Goal: Navigation & Orientation: Find specific page/section

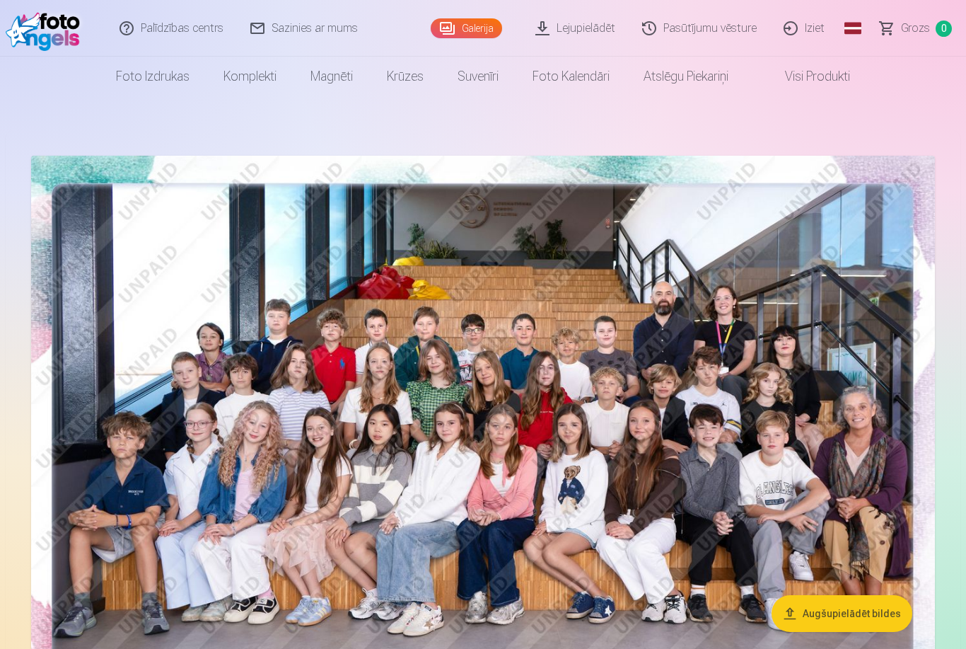
click at [867, 30] on link "Global" at bounding box center [853, 28] width 28 height 57
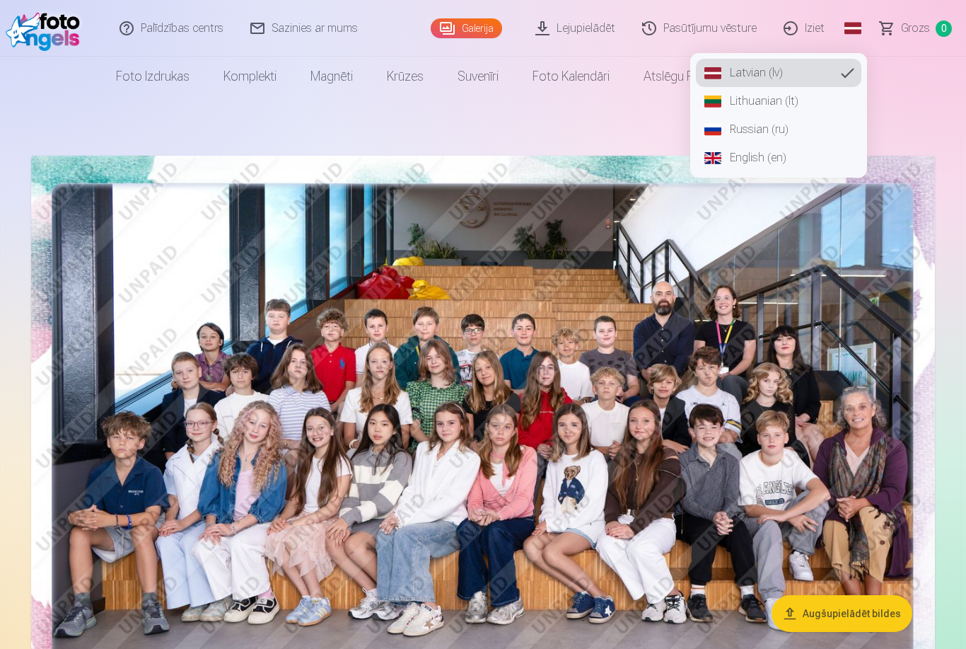
click at [811, 127] on link "Russian (ru)" at bounding box center [779, 129] width 166 height 28
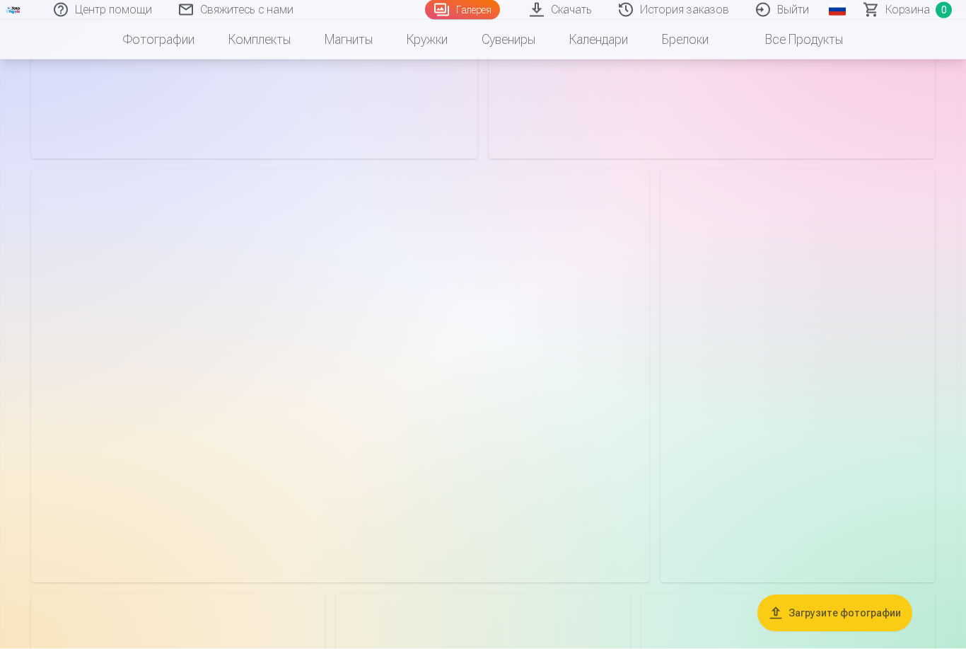
scroll to position [1705, 0]
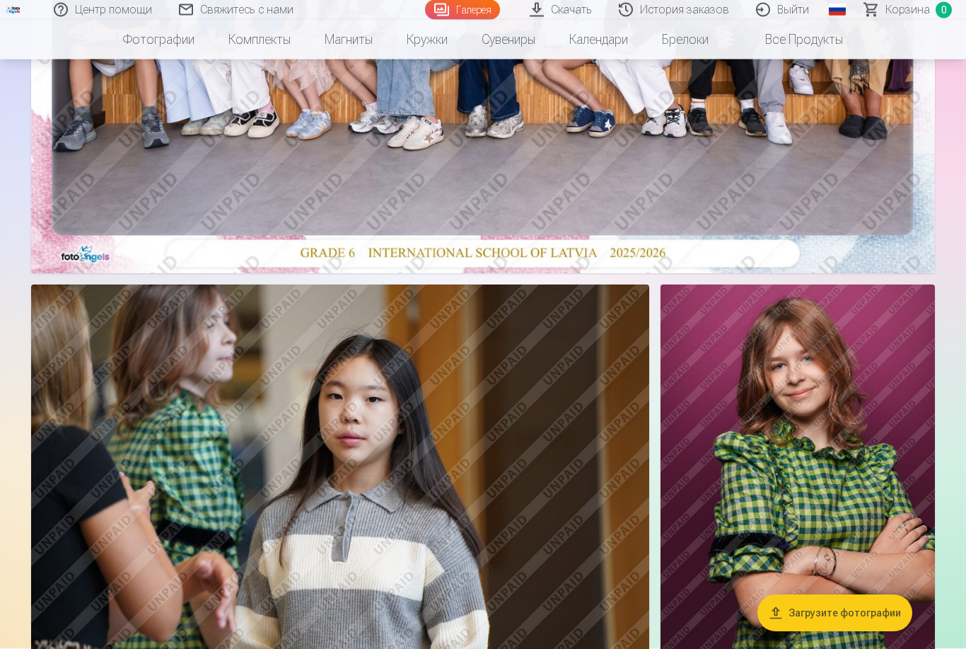
scroll to position [487, 0]
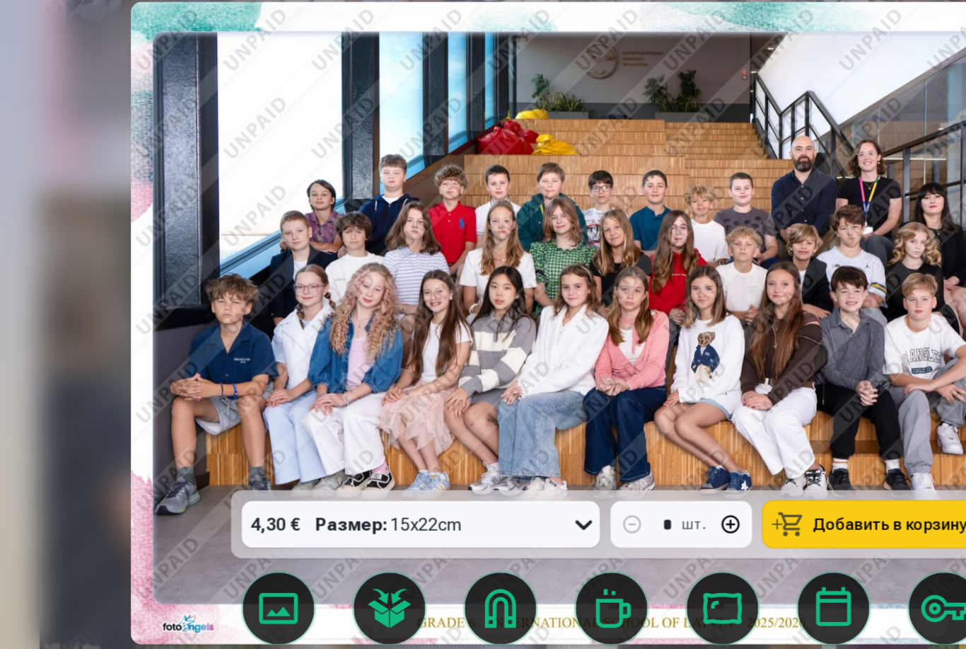
scroll to position [518, 0]
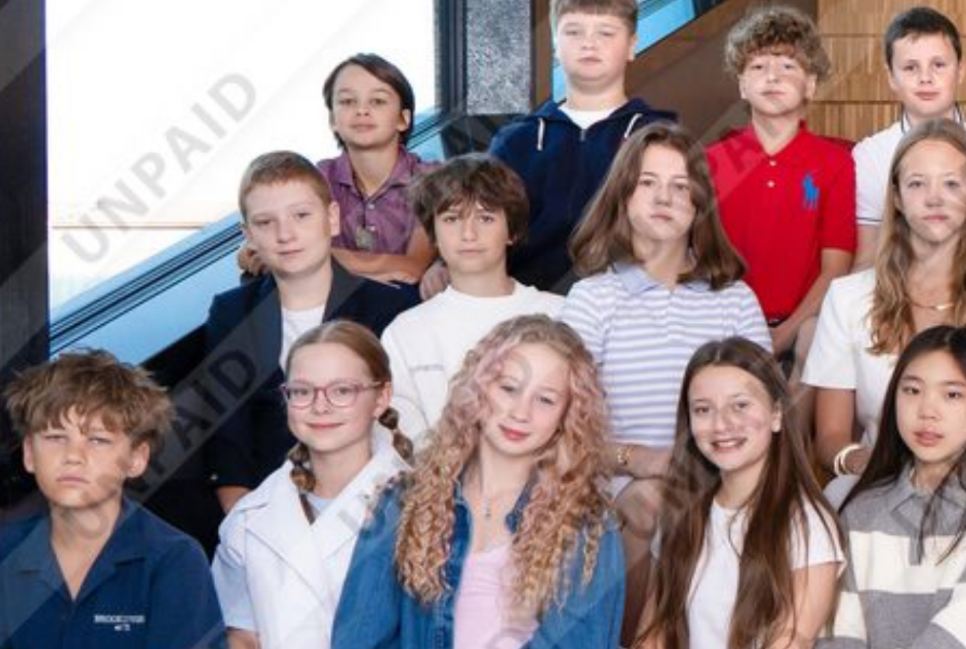
click at [124, 102] on img at bounding box center [483, 355] width 760 height 507
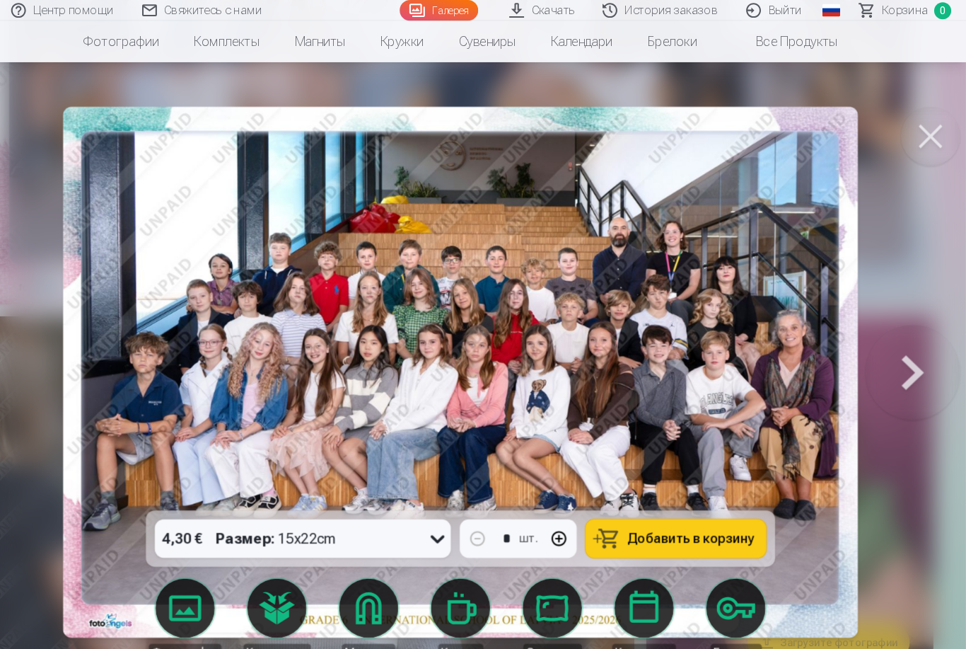
scroll to position [468, 0]
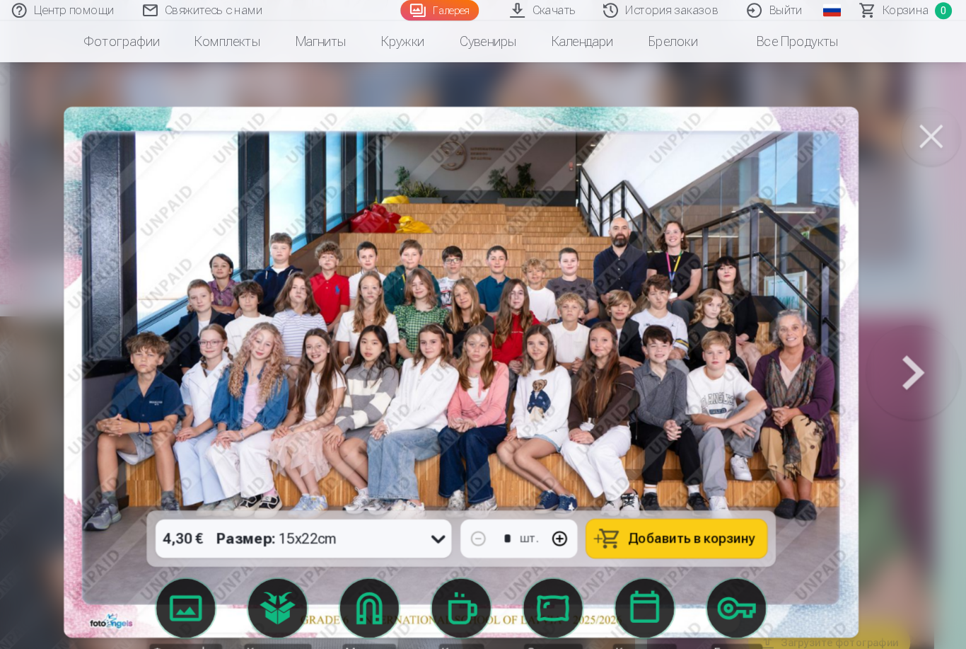
click at [870, 347] on button at bounding box center [915, 356] width 91 height 236
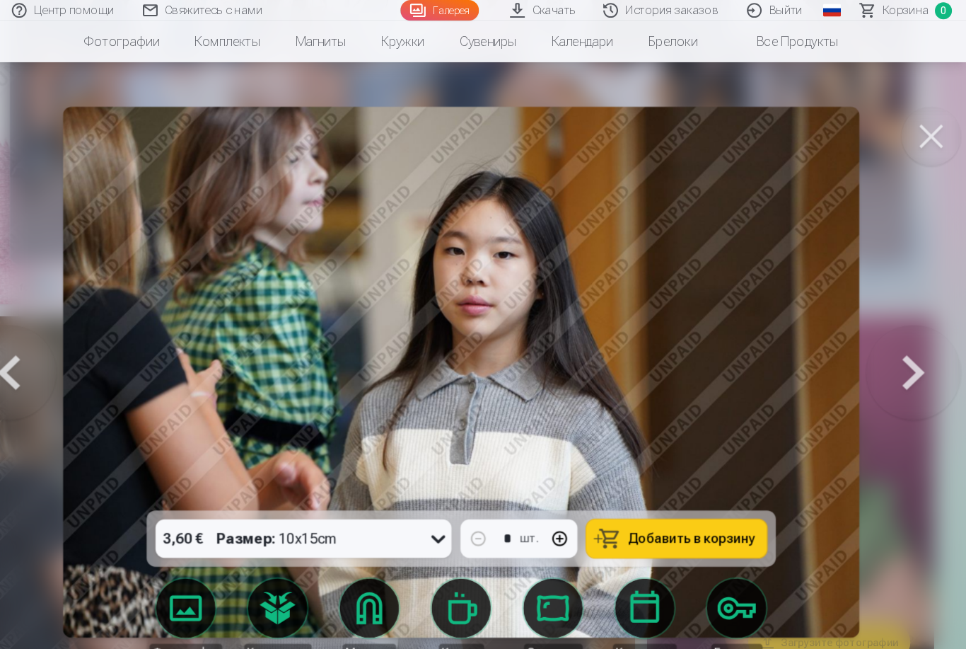
click at [873, 356] on button at bounding box center [915, 356] width 91 height 236
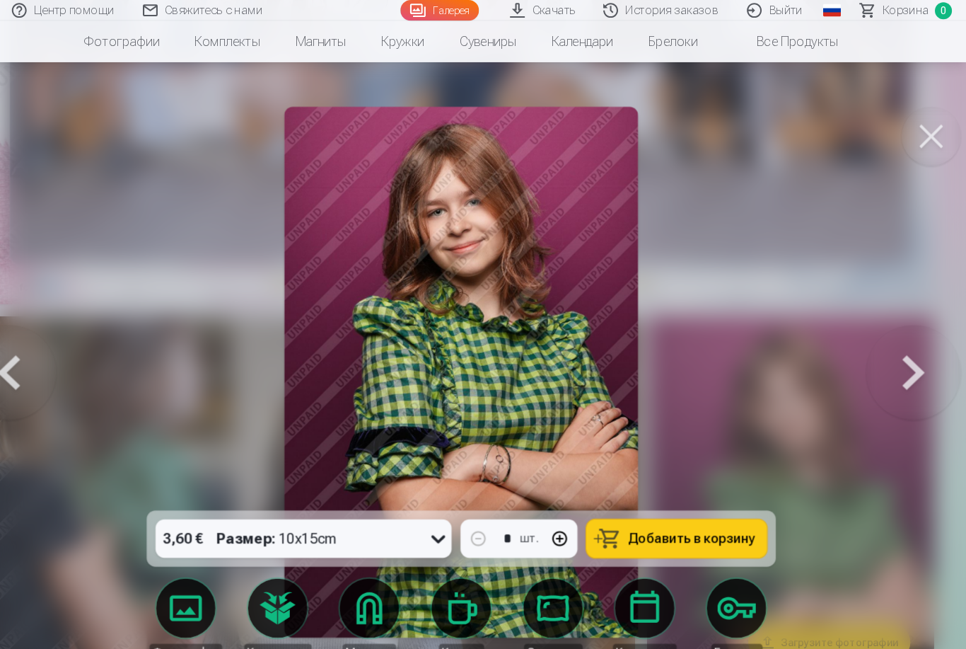
click at [876, 373] on button at bounding box center [915, 356] width 91 height 236
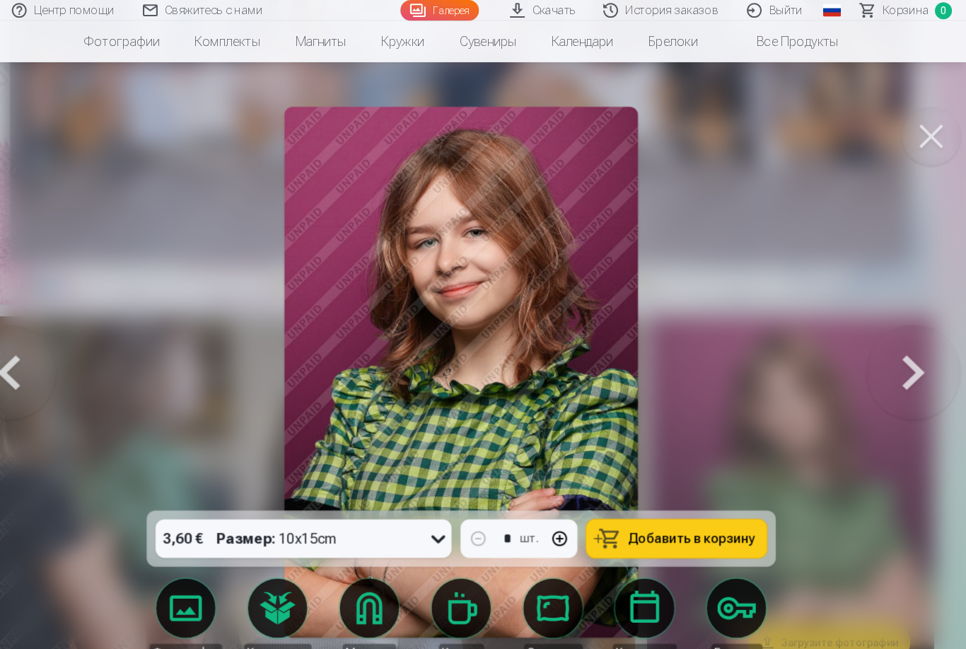
click at [879, 371] on button at bounding box center [915, 356] width 91 height 236
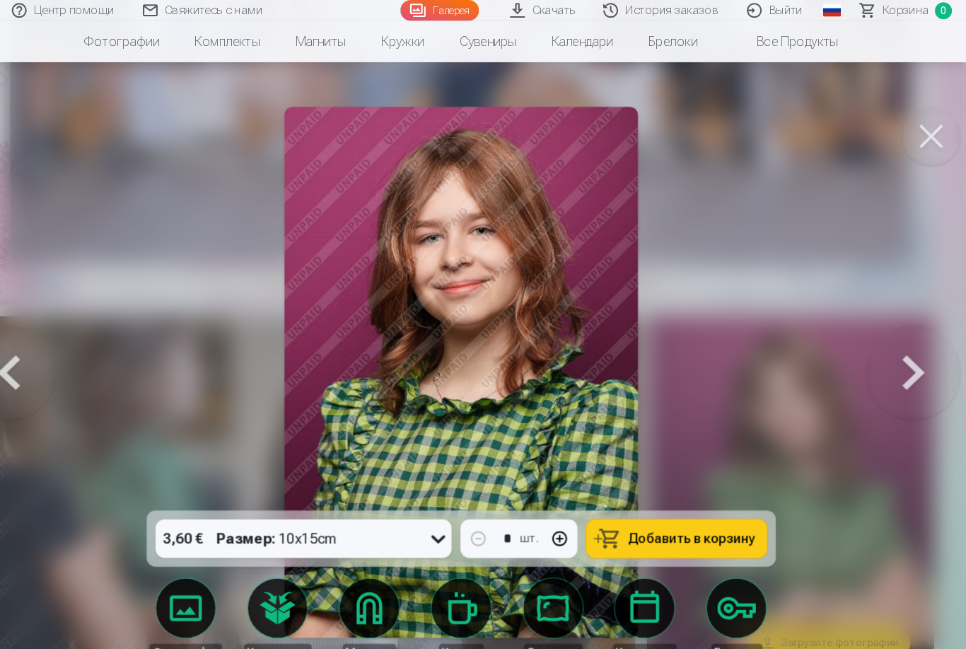
click at [6, 373] on button at bounding box center [51, 356] width 91 height 236
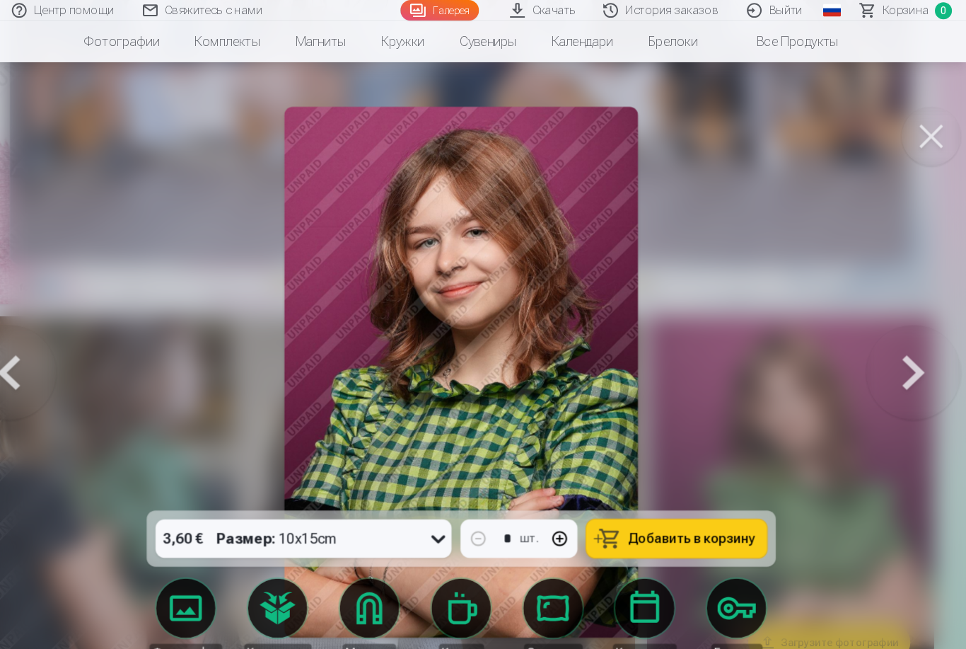
click at [17, 366] on button at bounding box center [51, 356] width 91 height 236
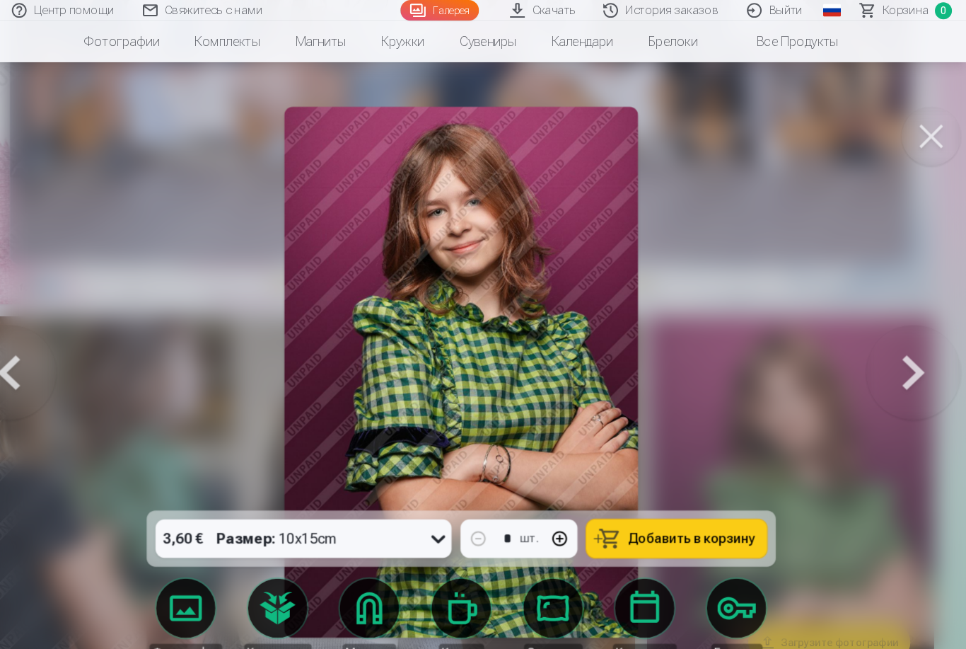
click at [874, 342] on button at bounding box center [915, 356] width 91 height 236
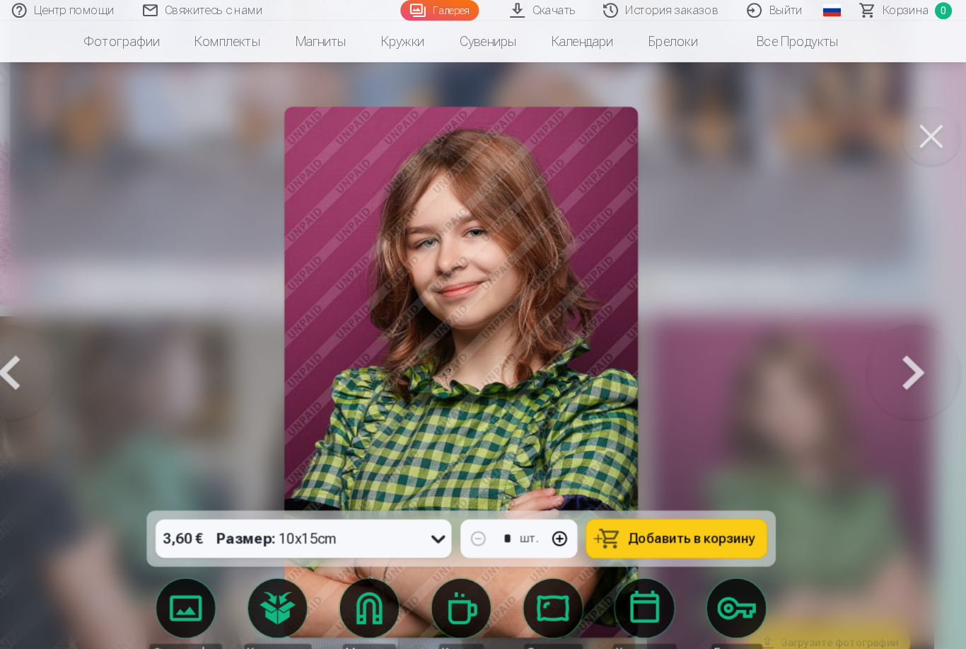
click at [874, 341] on button at bounding box center [915, 356] width 91 height 236
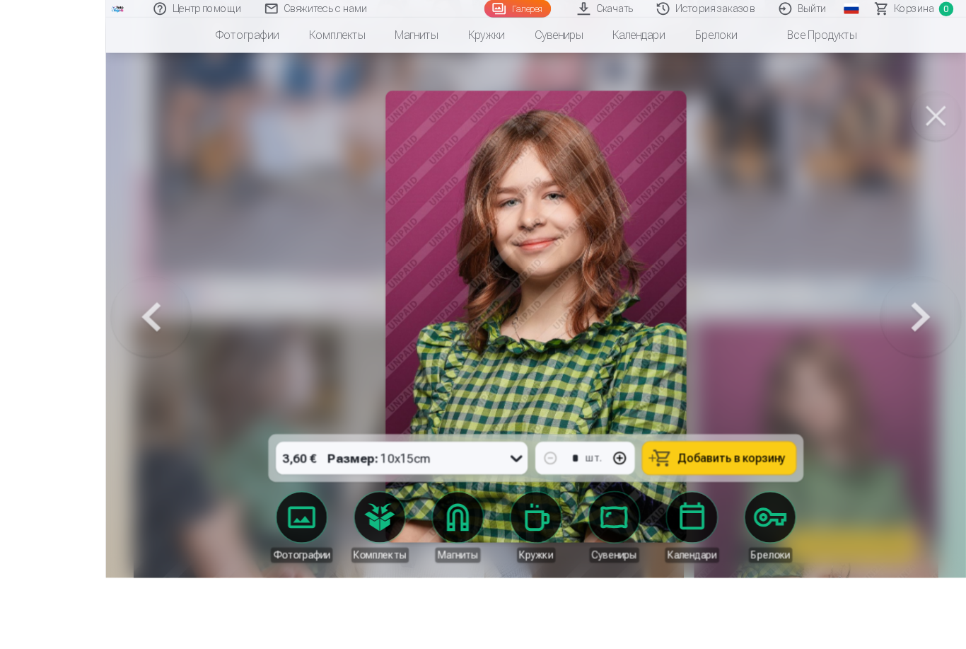
scroll to position [468, 0]
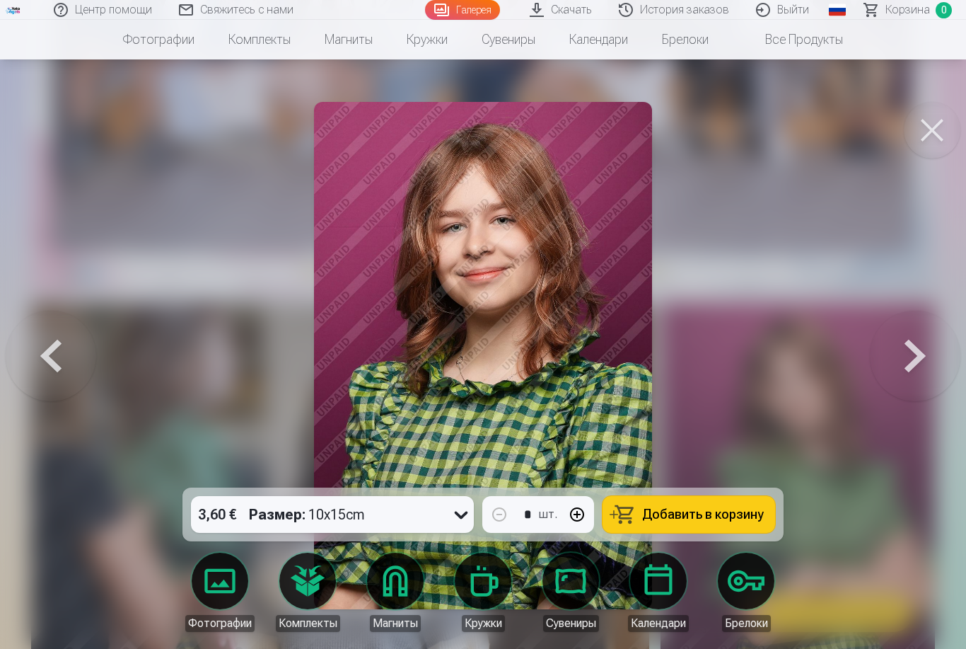
click at [905, 369] on button at bounding box center [915, 356] width 91 height 236
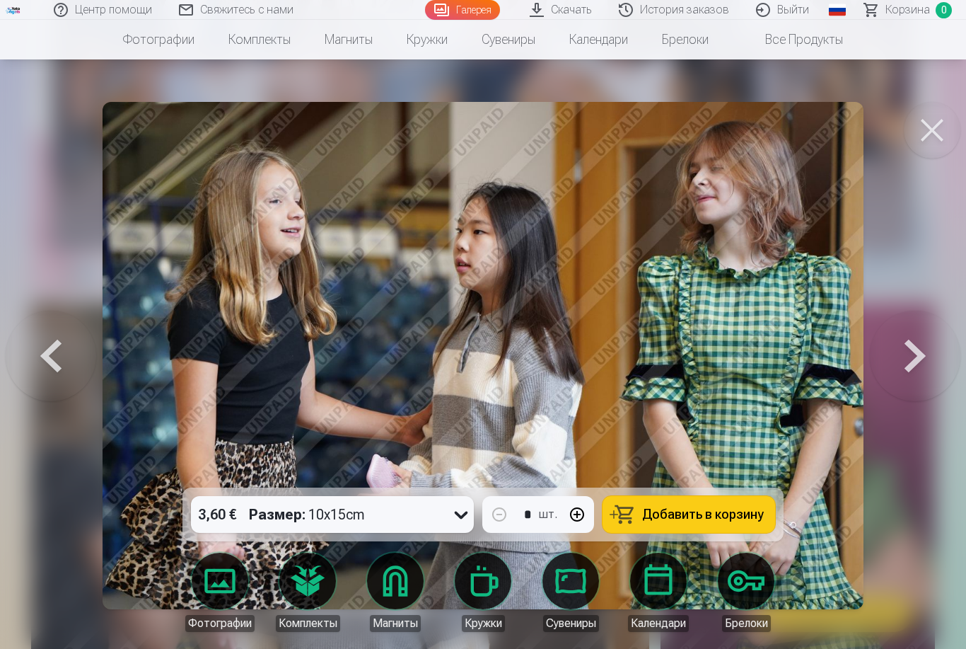
click at [946, 381] on button at bounding box center [915, 356] width 91 height 236
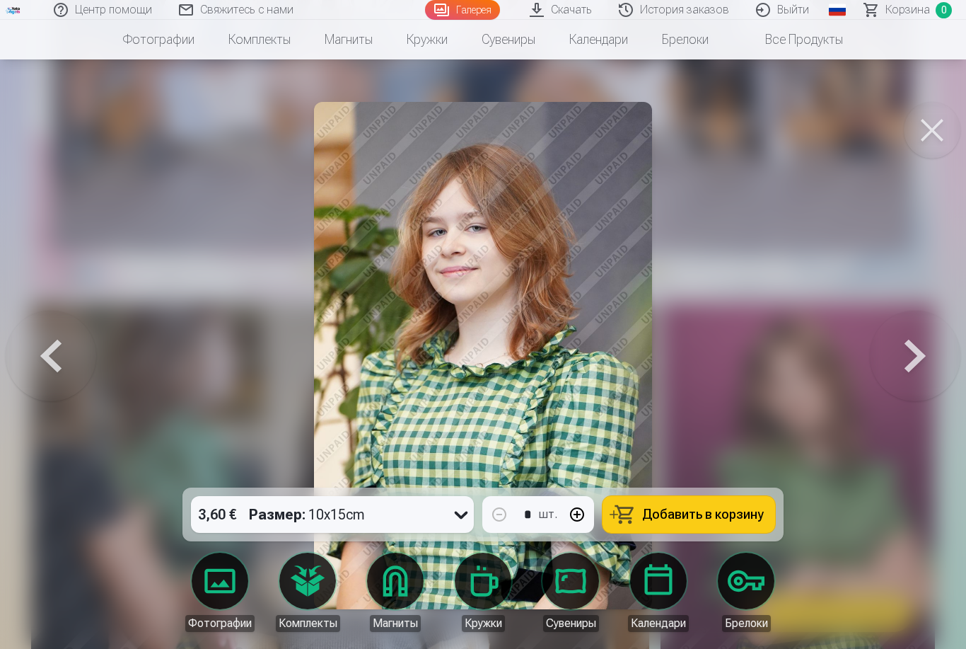
click at [927, 363] on button at bounding box center [915, 356] width 91 height 236
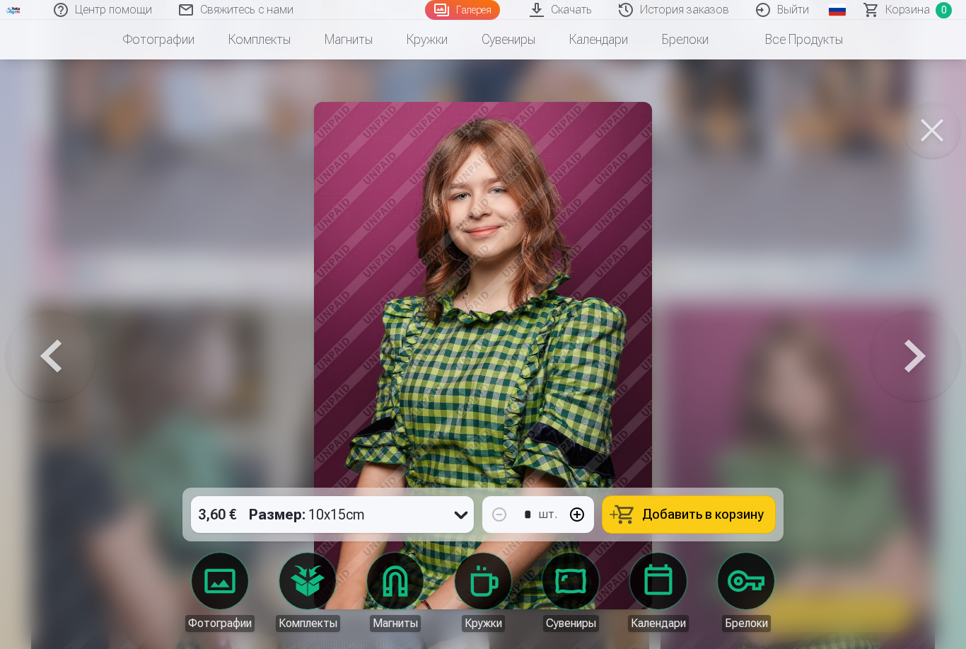
click at [925, 369] on button at bounding box center [915, 356] width 91 height 236
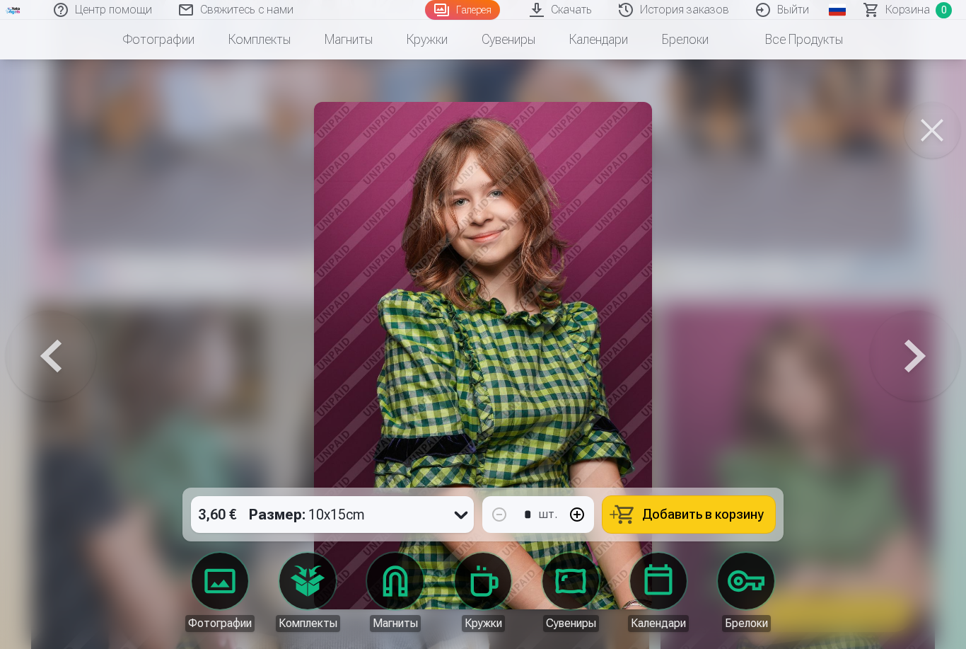
click at [927, 371] on button at bounding box center [915, 356] width 91 height 236
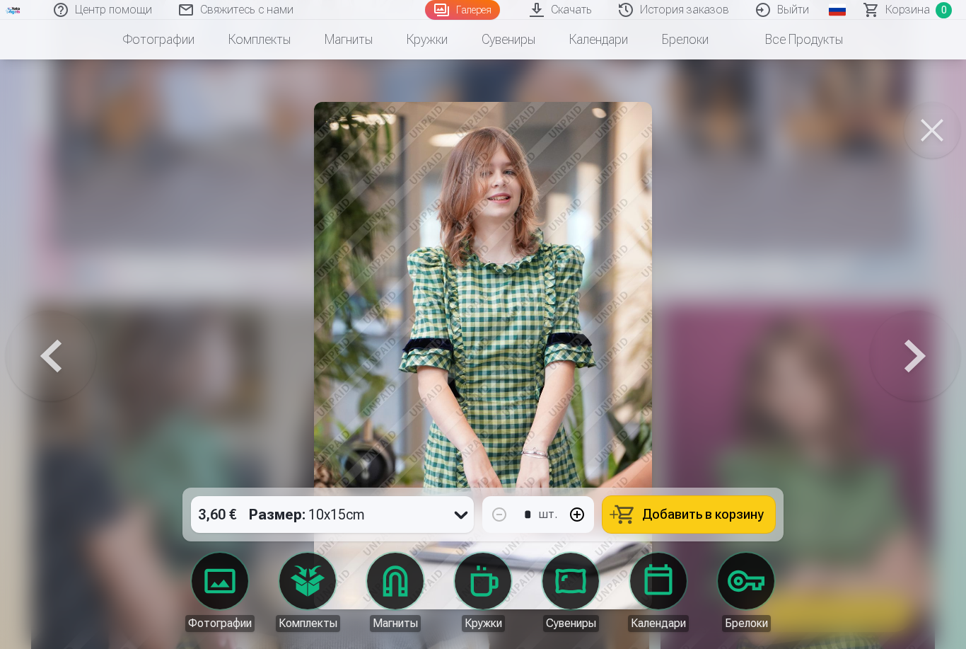
click at [918, 368] on button at bounding box center [915, 356] width 91 height 236
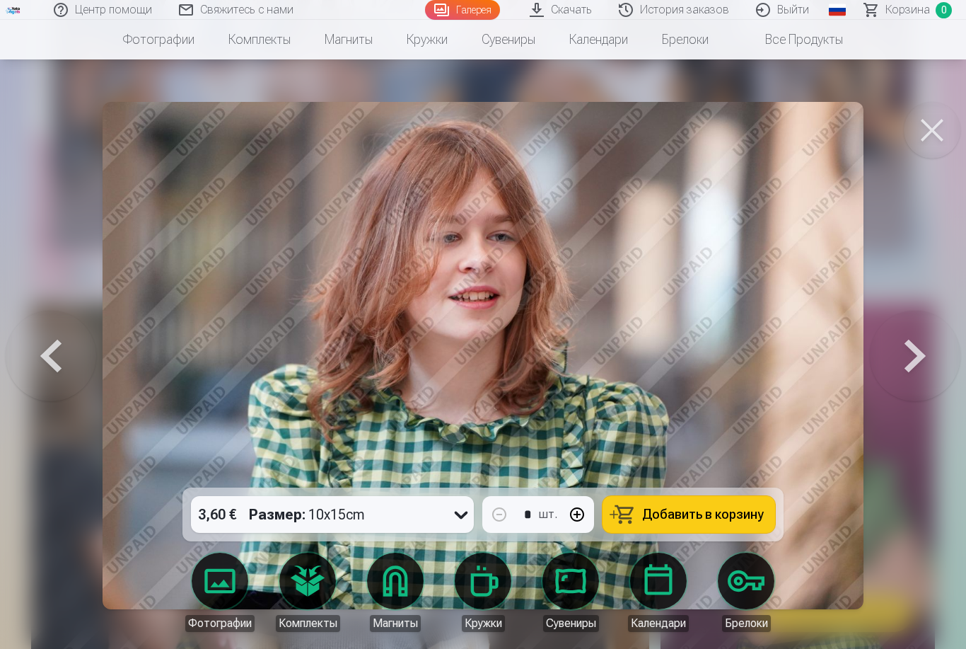
click at [909, 378] on button at bounding box center [915, 356] width 91 height 236
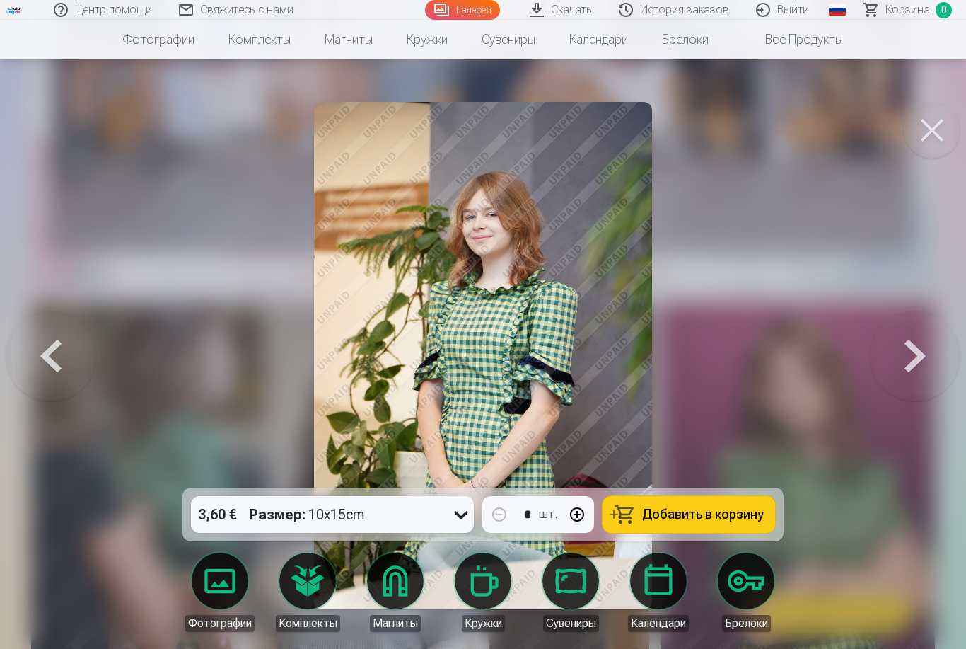
click at [915, 380] on button at bounding box center [915, 356] width 91 height 236
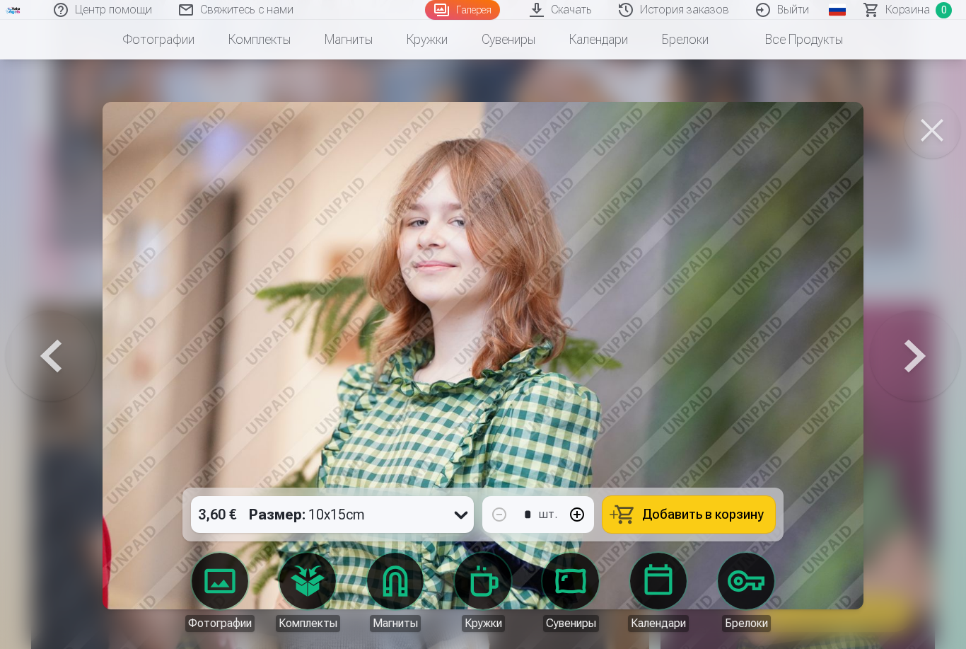
click at [925, 382] on button at bounding box center [915, 356] width 91 height 236
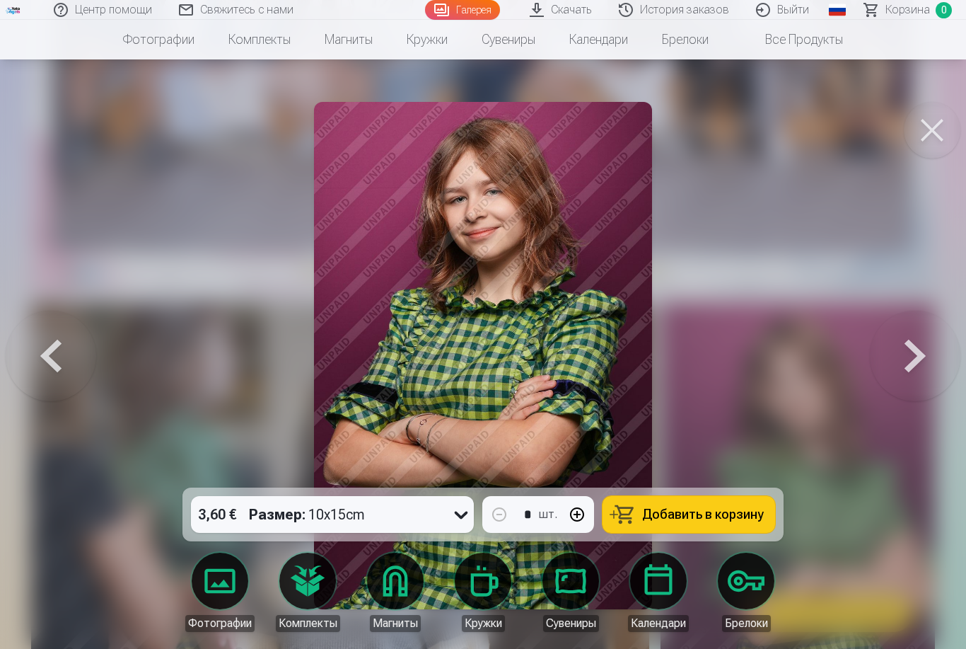
click at [923, 378] on button at bounding box center [915, 356] width 91 height 236
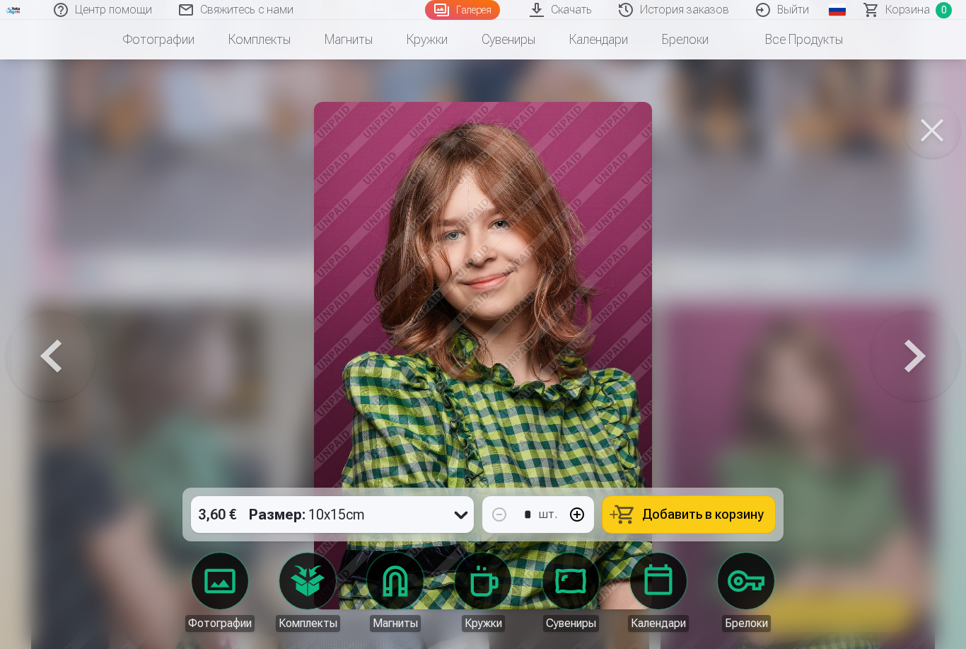
click at [934, 379] on button at bounding box center [915, 356] width 91 height 236
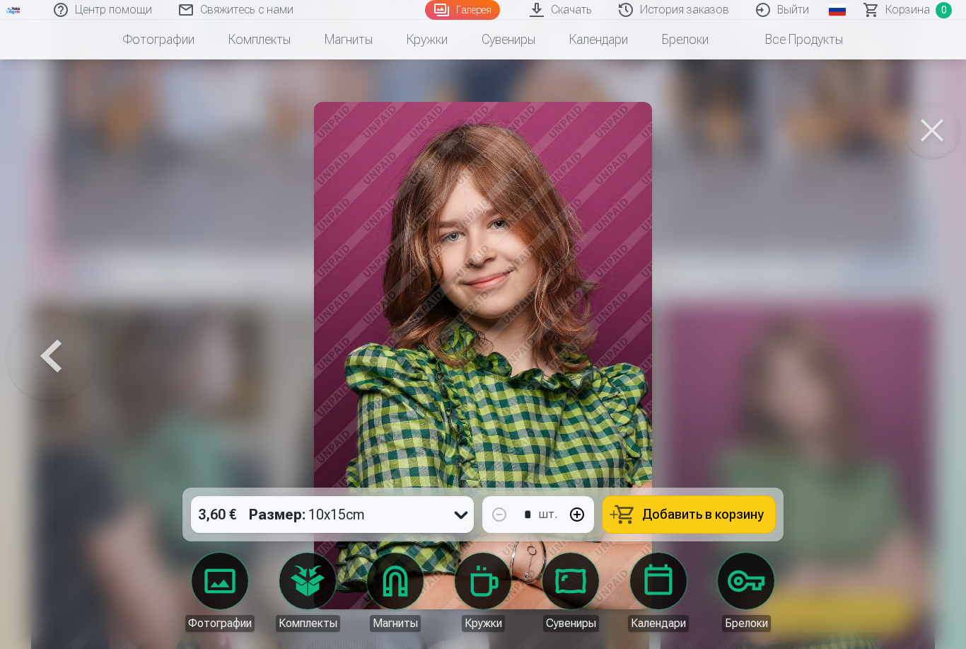
click at [925, 383] on div at bounding box center [483, 324] width 966 height 649
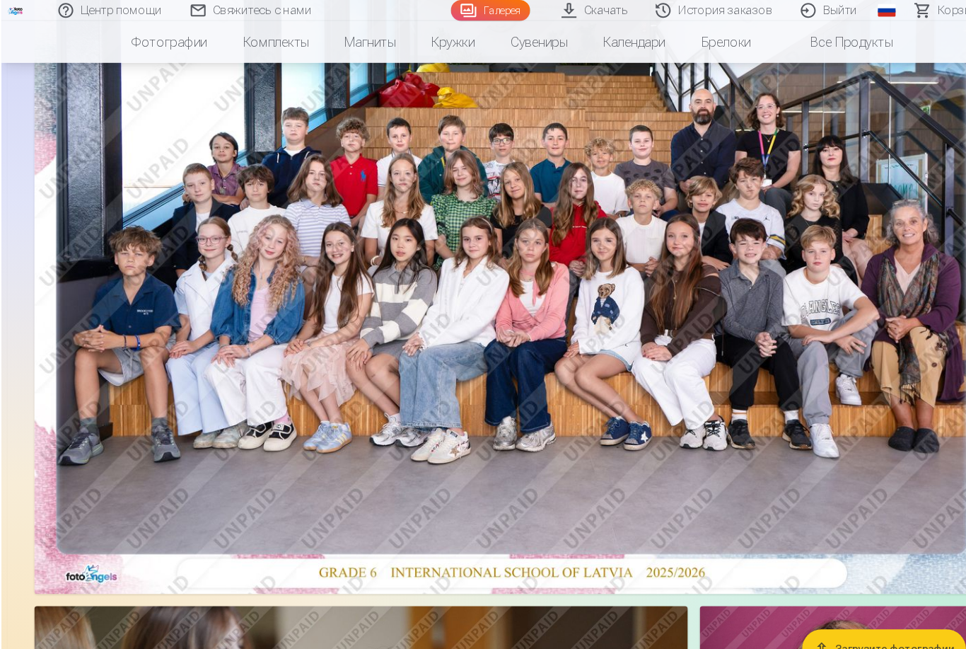
scroll to position [199, 0]
